Goal: Contribute content: Contribute content

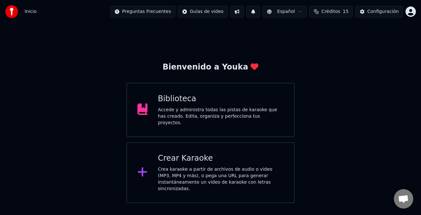
click at [228, 113] on div "Accede y administra todas las pistas de karaoke que has creado. Edita, organiza…" at bounding box center [221, 116] width 126 height 19
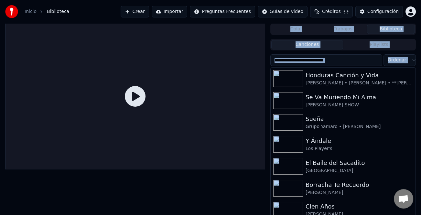
click at [226, 127] on div at bounding box center [135, 96] width 260 height 146
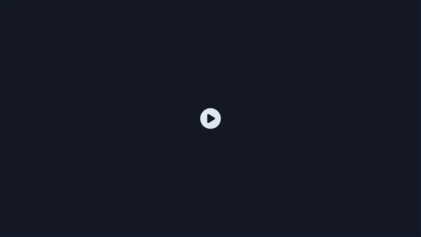
click at [320, 107] on div at bounding box center [210, 118] width 421 height 237
click at [365, 80] on div at bounding box center [210, 118] width 421 height 237
drag, startPoint x: 365, startPoint y: 80, endPoint x: 364, endPoint y: 73, distance: 7.1
click at [364, 80] on div at bounding box center [210, 118] width 421 height 237
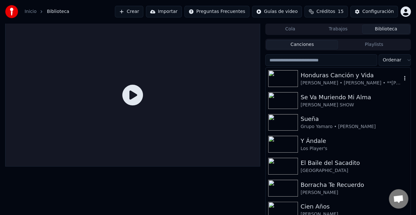
drag, startPoint x: 364, startPoint y: 73, endPoint x: 358, endPoint y: 75, distance: 6.4
click at [364, 73] on div "Honduras Canción y Vida" at bounding box center [350, 75] width 101 height 9
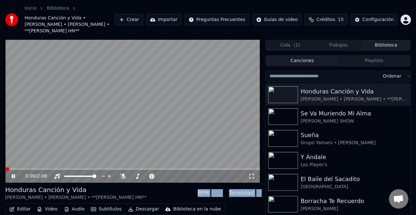
click at [143, 14] on button "Crear" at bounding box center [129, 20] width 28 height 12
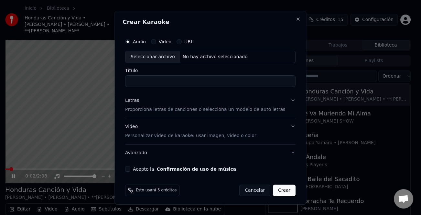
drag, startPoint x: 144, startPoint y: 41, endPoint x: 149, endPoint y: 61, distance: 21.2
click at [149, 61] on div "Audio Video URL Seleccionar archivo No hay archivo seleccionado" at bounding box center [210, 49] width 170 height 28
click at [149, 59] on div "Seleccionar archivo" at bounding box center [152, 57] width 55 height 12
type input "**********"
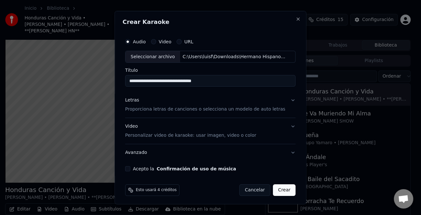
click at [141, 100] on div "Letras Proporciona letras de canciones o selecciona un modelo de auto letras" at bounding box center [205, 105] width 160 height 16
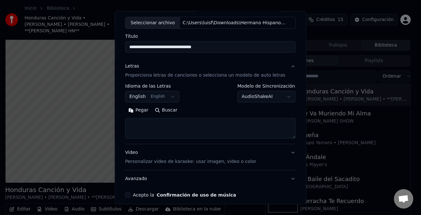
scroll to position [62, 0]
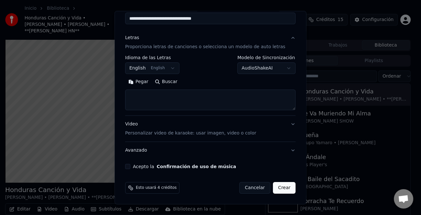
click at [144, 89] on div "Pegar Buscar" at bounding box center [210, 94] width 170 height 34
click at [145, 86] on button "Pegar" at bounding box center [138, 82] width 27 height 10
click at [155, 165] on label "Acepto la Confirmación de uso de música" at bounding box center [184, 166] width 103 height 5
click at [130, 165] on button "Acepto la Confirmación de uso de música" at bounding box center [127, 166] width 5 height 5
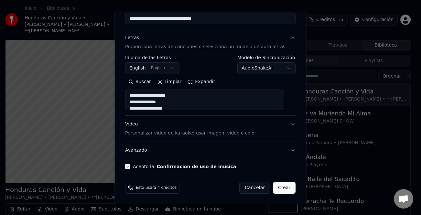
type textarea "**********"
click at [275, 185] on button "Crear" at bounding box center [284, 188] width 23 height 12
select select "**"
type textarea "**********"
select select
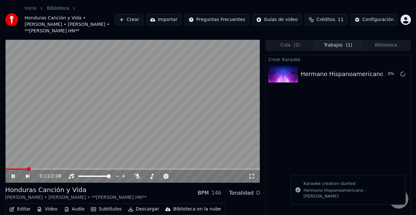
click at [12, 174] on icon at bounding box center [17, 176] width 15 height 5
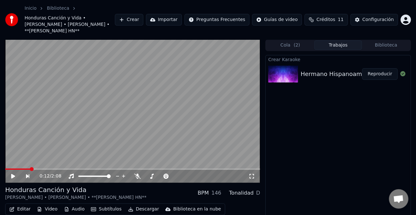
click at [376, 68] on button "Reproducir" at bounding box center [380, 74] width 36 height 12
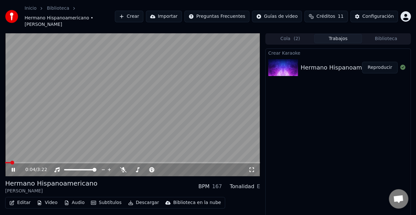
click at [22, 198] on button "Editar" at bounding box center [20, 202] width 26 height 9
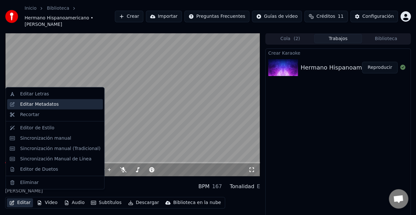
click at [54, 104] on div "Editar Metadatos" at bounding box center [39, 104] width 38 height 6
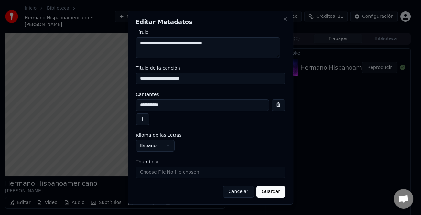
drag, startPoint x: 144, startPoint y: 119, endPoint x: 140, endPoint y: 122, distance: 4.5
click at [140, 122] on button "button" at bounding box center [143, 119] width 14 height 12
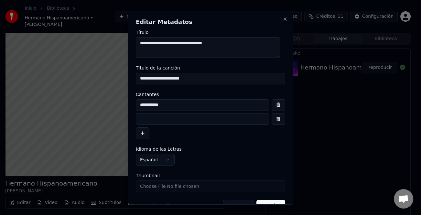
click at [156, 114] on input at bounding box center [202, 119] width 133 height 12
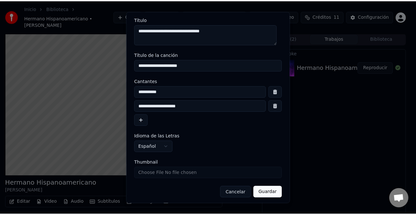
scroll to position [15, 0]
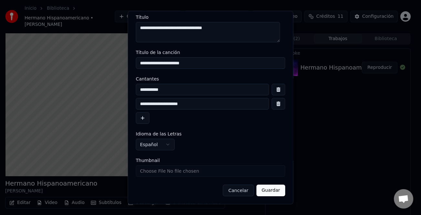
type input "**********"
click at [267, 188] on button "Guardar" at bounding box center [270, 191] width 29 height 12
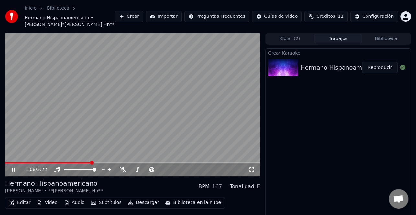
click at [140, 162] on span at bounding box center [132, 162] width 255 height 1
click at [187, 161] on video at bounding box center [132, 104] width 255 height 143
click at [143, 200] on button "Descargar" at bounding box center [143, 202] width 36 height 9
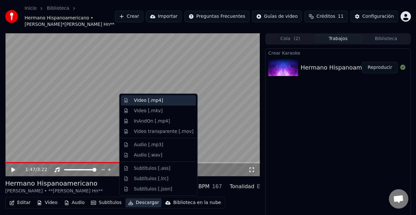
click at [149, 103] on div "Video [.mp4]" at bounding box center [148, 100] width 29 height 6
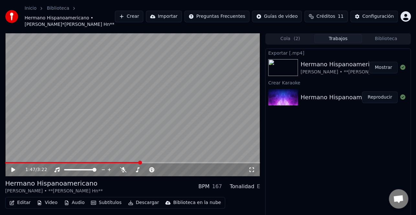
click at [379, 69] on button "Mostrar" at bounding box center [383, 68] width 28 height 12
